Goal: Task Accomplishment & Management: Manage account settings

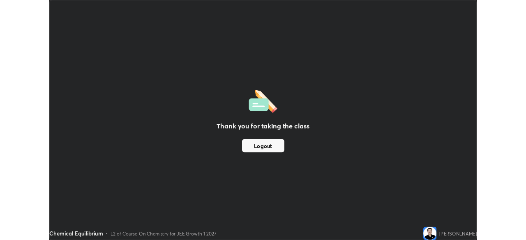
scroll to position [296, 526]
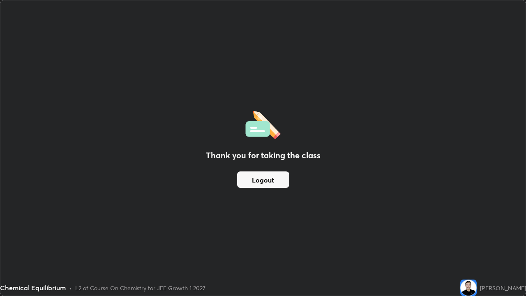
click at [249, 180] on button "Logout" at bounding box center [263, 179] width 52 height 16
click at [252, 185] on button "Logout" at bounding box center [263, 179] width 52 height 16
click at [250, 180] on button "Logout" at bounding box center [263, 179] width 52 height 16
click at [258, 182] on button "Logout" at bounding box center [263, 179] width 52 height 16
click at [263, 183] on button "Logout" at bounding box center [263, 179] width 52 height 16
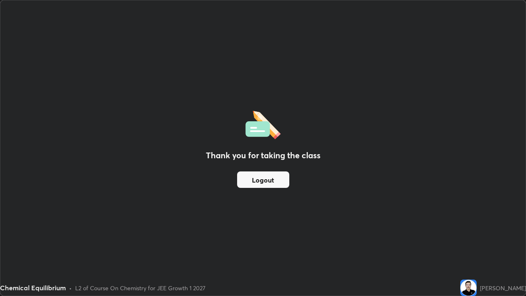
click at [263, 180] on button "Logout" at bounding box center [263, 179] width 52 height 16
click at [266, 180] on button "Logout" at bounding box center [263, 179] width 52 height 16
click at [269, 173] on button "Logout" at bounding box center [263, 179] width 52 height 16
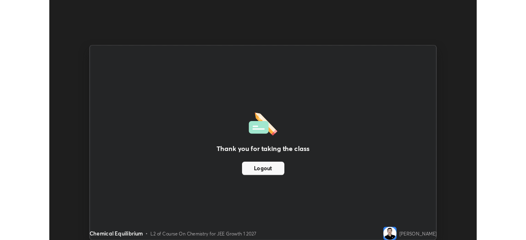
scroll to position [40852, 40566]
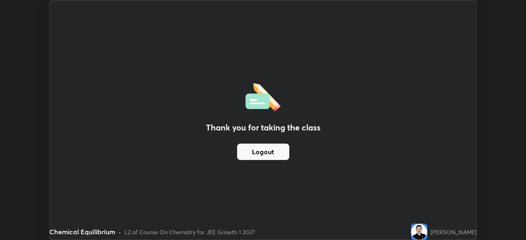
click at [252, 152] on button "Logout" at bounding box center [263, 152] width 52 height 16
